Goal: Transaction & Acquisition: Download file/media

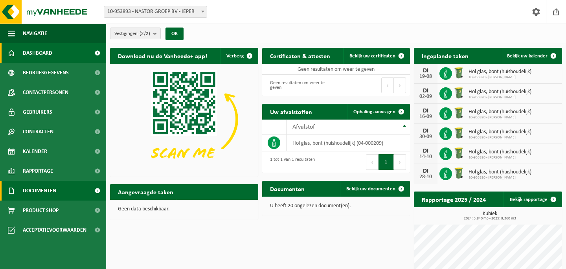
click at [53, 194] on span "Documenten" at bounding box center [39, 191] width 33 height 20
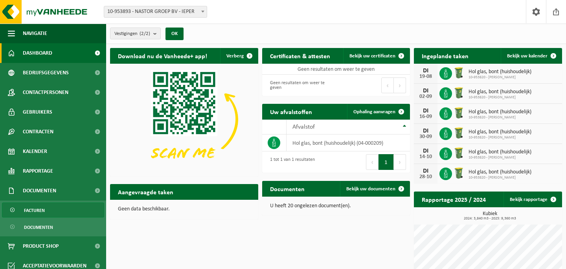
click at [64, 216] on link "Facturen" at bounding box center [53, 209] width 102 height 15
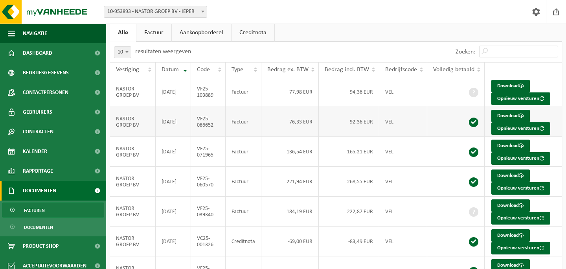
scroll to position [41, 0]
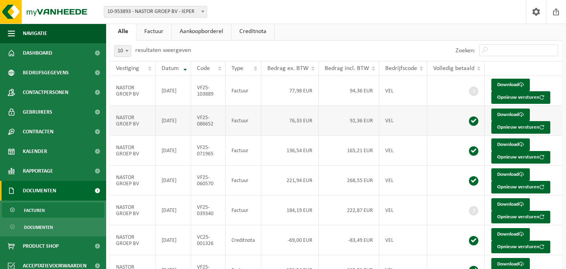
click at [427, 165] on td at bounding box center [455, 151] width 57 height 30
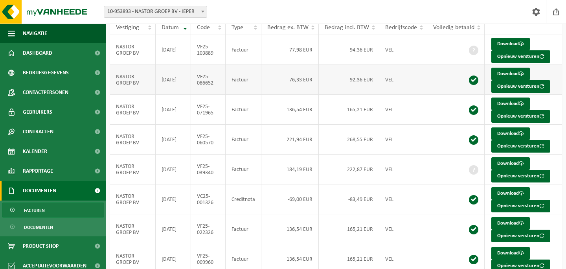
scroll to position [83, 0]
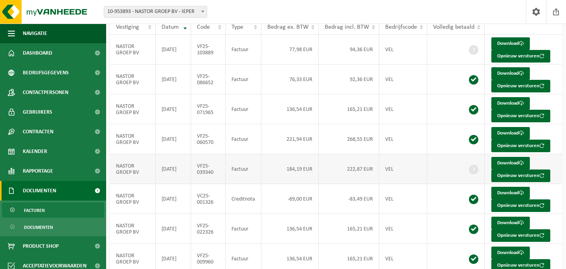
click at [376, 173] on td "222,87 EUR" at bounding box center [349, 169] width 61 height 30
click at [471, 167] on span at bounding box center [473, 169] width 9 height 9
click at [505, 164] on link "Download" at bounding box center [510, 163] width 39 height 13
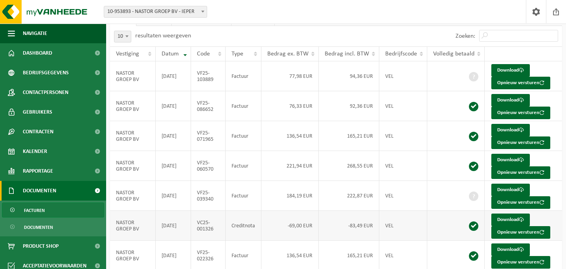
scroll to position [52, 0]
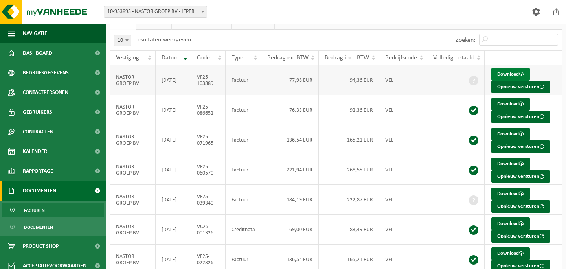
click at [501, 78] on link "Download" at bounding box center [510, 74] width 39 height 13
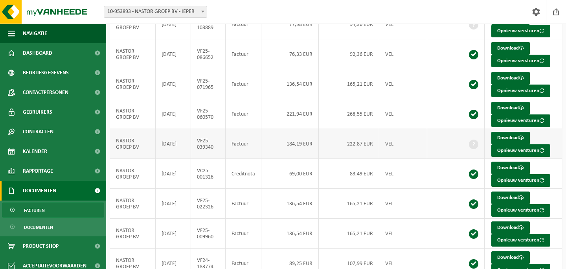
scroll to position [107, 0]
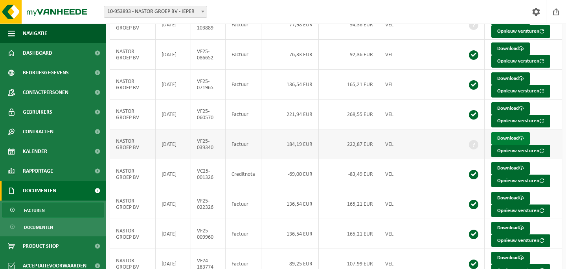
click at [515, 141] on link "Download" at bounding box center [510, 138] width 39 height 13
